Goal: Information Seeking & Learning: Learn about a topic

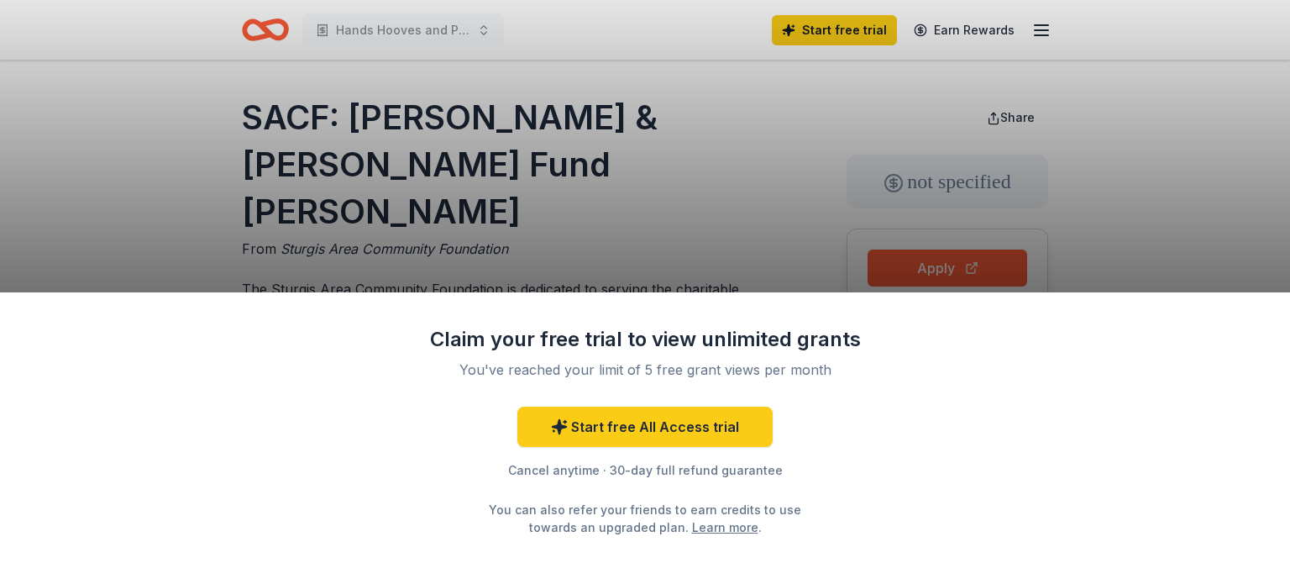
click at [806, 168] on div "Claim your free trial to view unlimited grants You've reached your limit of 5 f…" at bounding box center [645, 292] width 1290 height 584
click at [121, 251] on div "Claim your free trial to view unlimited grants You've reached your limit of 5 f…" at bounding box center [645, 292] width 1290 height 584
